Goal: Navigation & Orientation: Find specific page/section

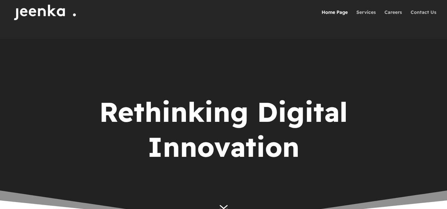
click at [424, 5] on div at bounding box center [233, 12] width 447 height 24
click at [422, 12] on link "Contact Us" at bounding box center [423, 17] width 26 height 15
click at [393, 13] on link "Careers" at bounding box center [393, 17] width 18 height 15
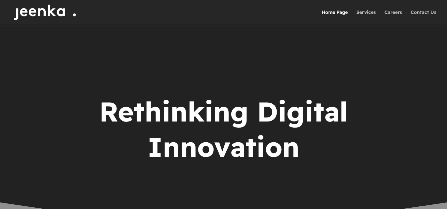
click at [363, 12] on link "Services" at bounding box center [365, 17] width 19 height 15
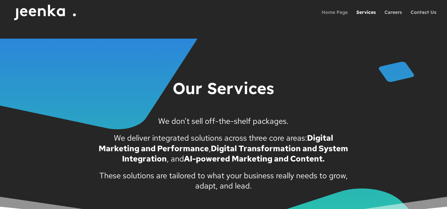
click at [339, 11] on link "Home Page" at bounding box center [334, 17] width 26 height 15
